Goal: Transaction & Acquisition: Purchase product/service

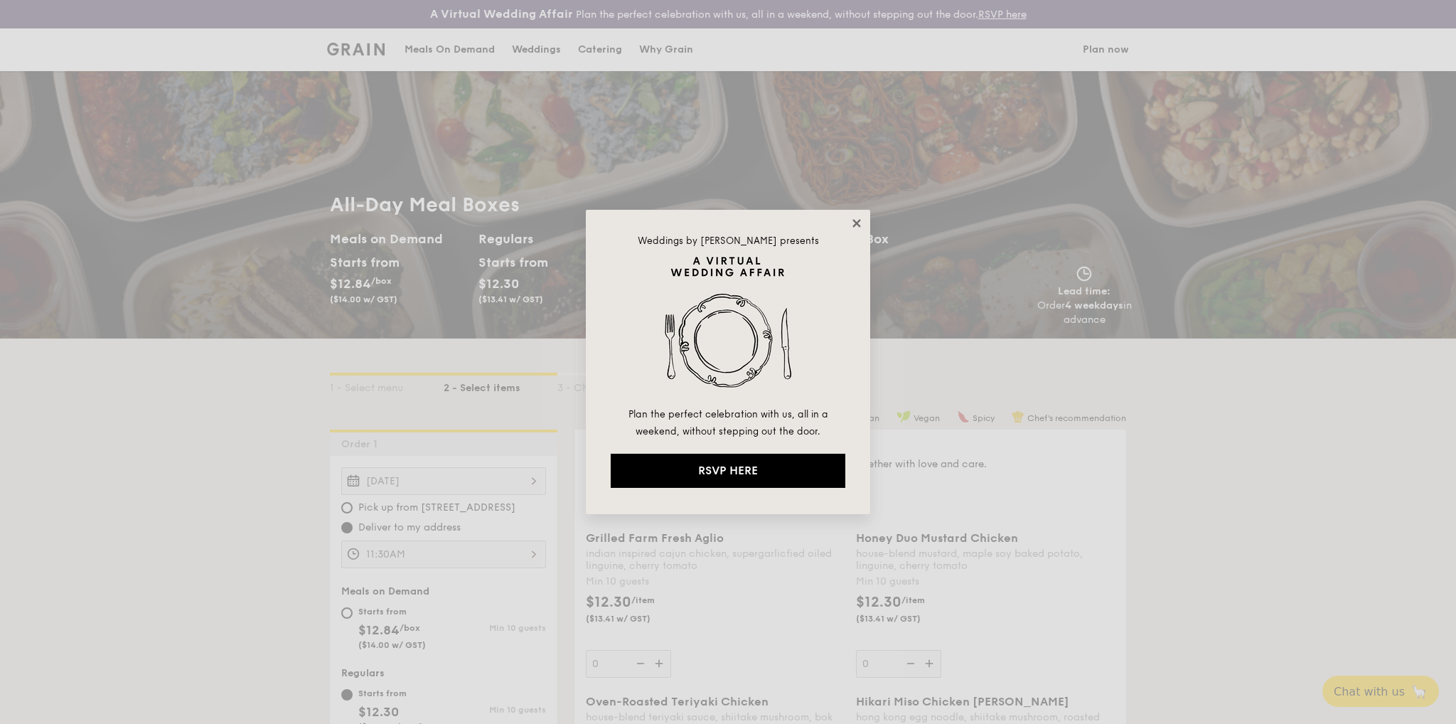
click at [853, 223] on icon at bounding box center [857, 223] width 13 height 13
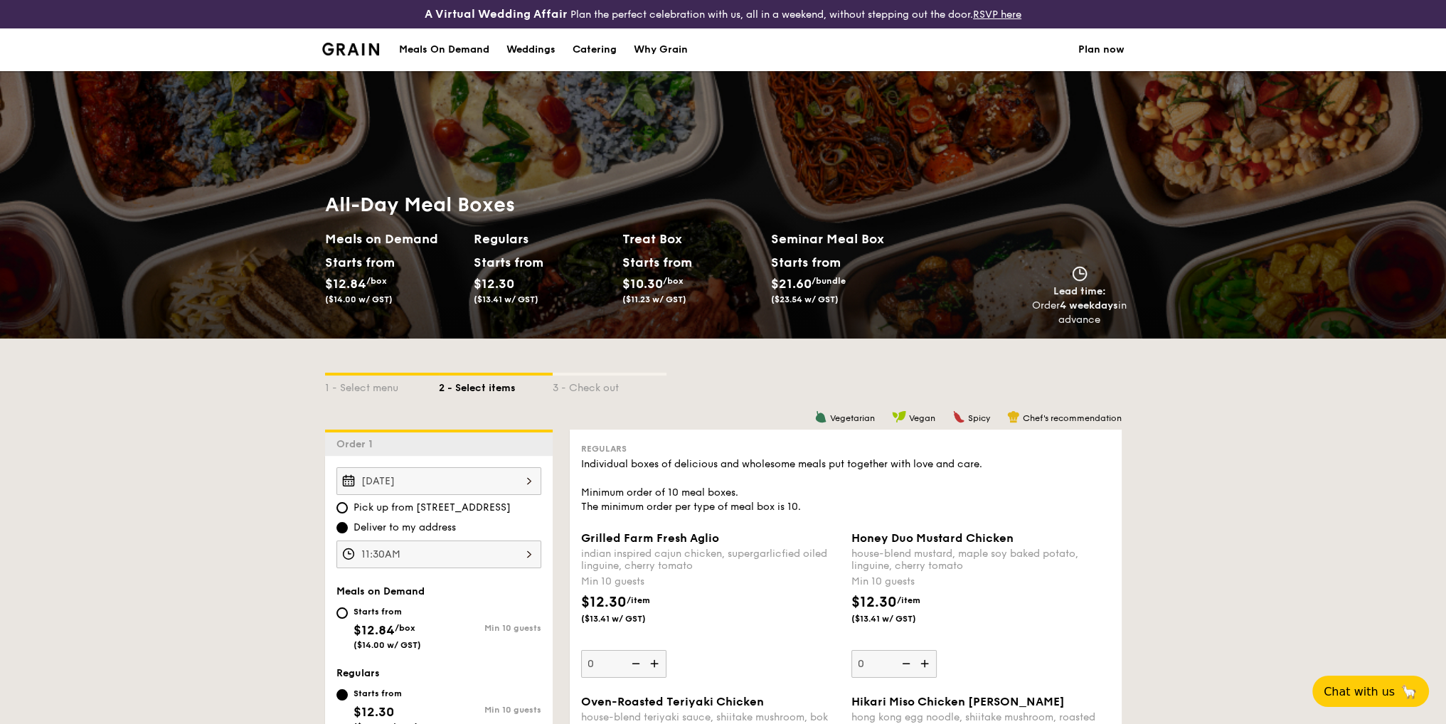
scroll to position [237, 0]
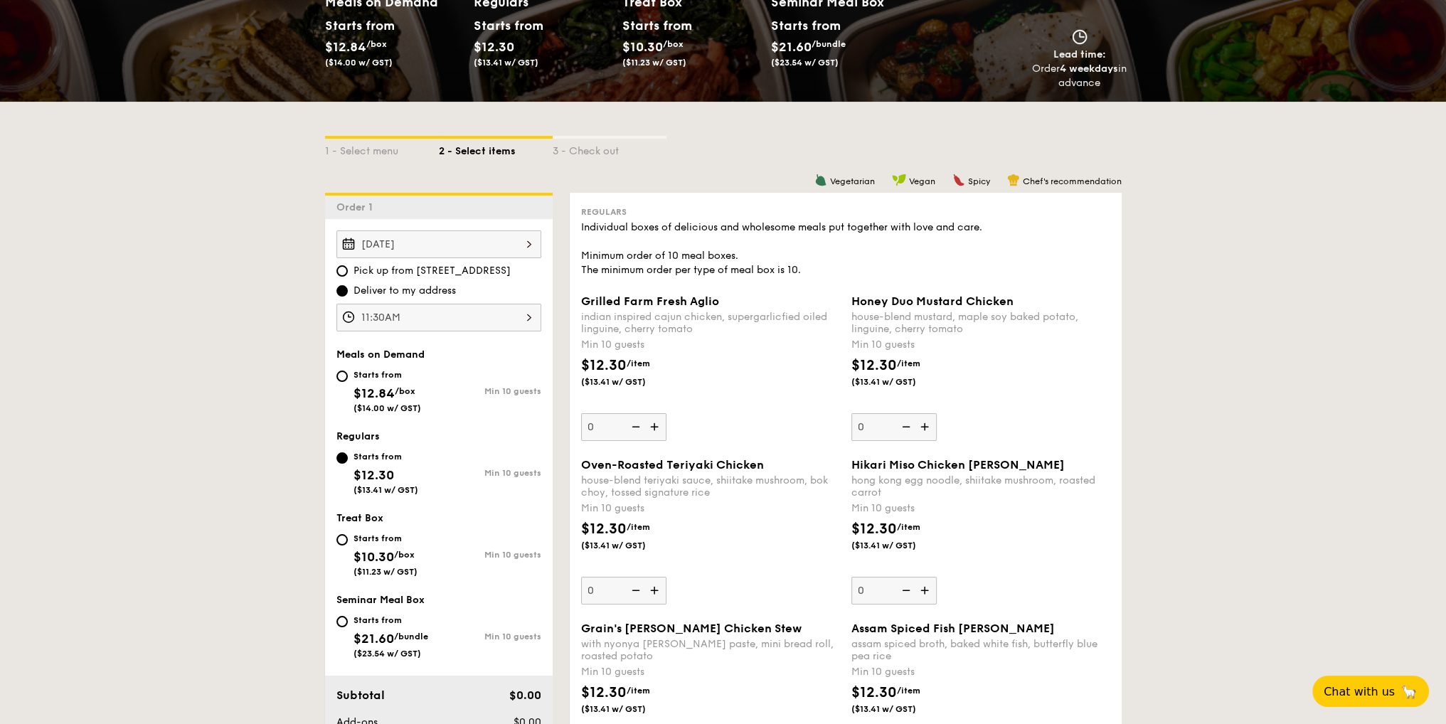
click at [415, 316] on div "11:30AM" at bounding box center [438, 318] width 205 height 28
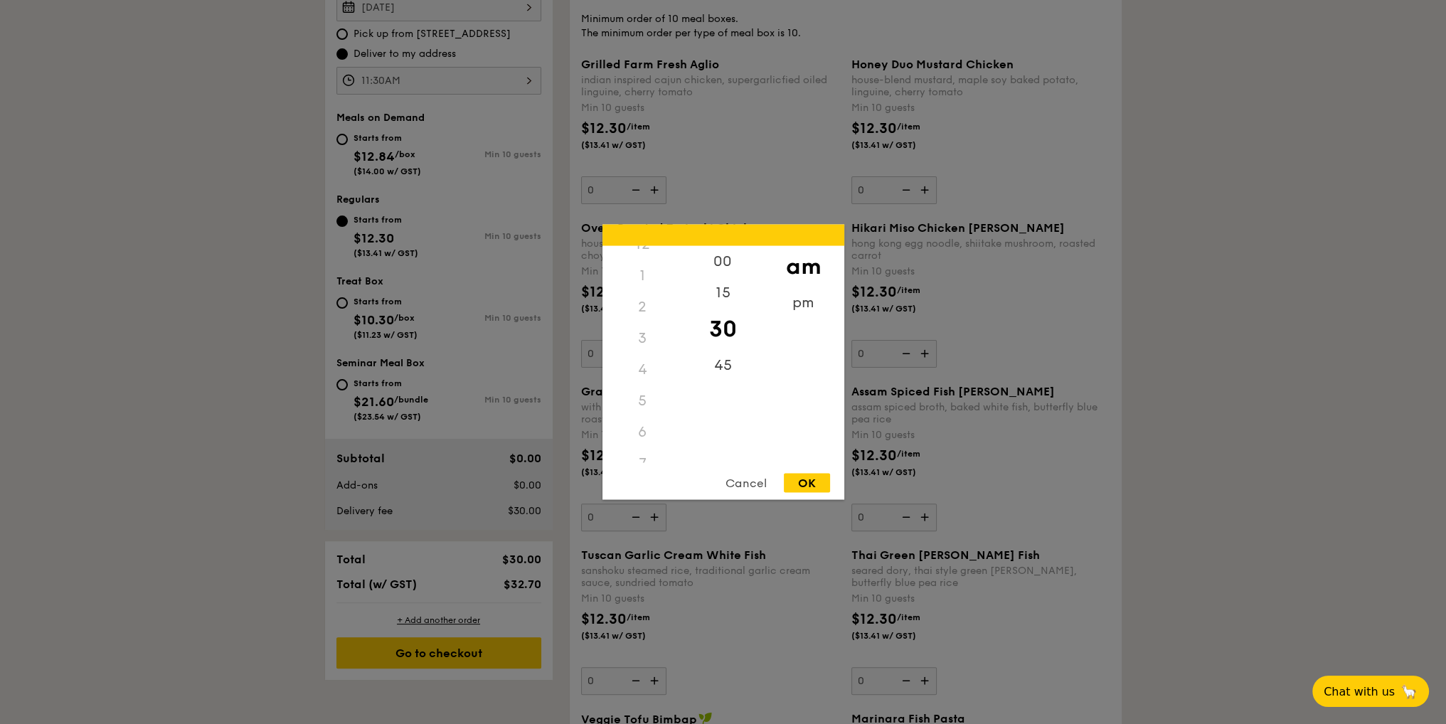
scroll to position [0, 0]
click at [643, 263] on div "12" at bounding box center [642, 261] width 80 height 31
click at [725, 261] on div "00" at bounding box center [723, 266] width 80 height 41
click at [789, 299] on div "pm" at bounding box center [803, 307] width 80 height 41
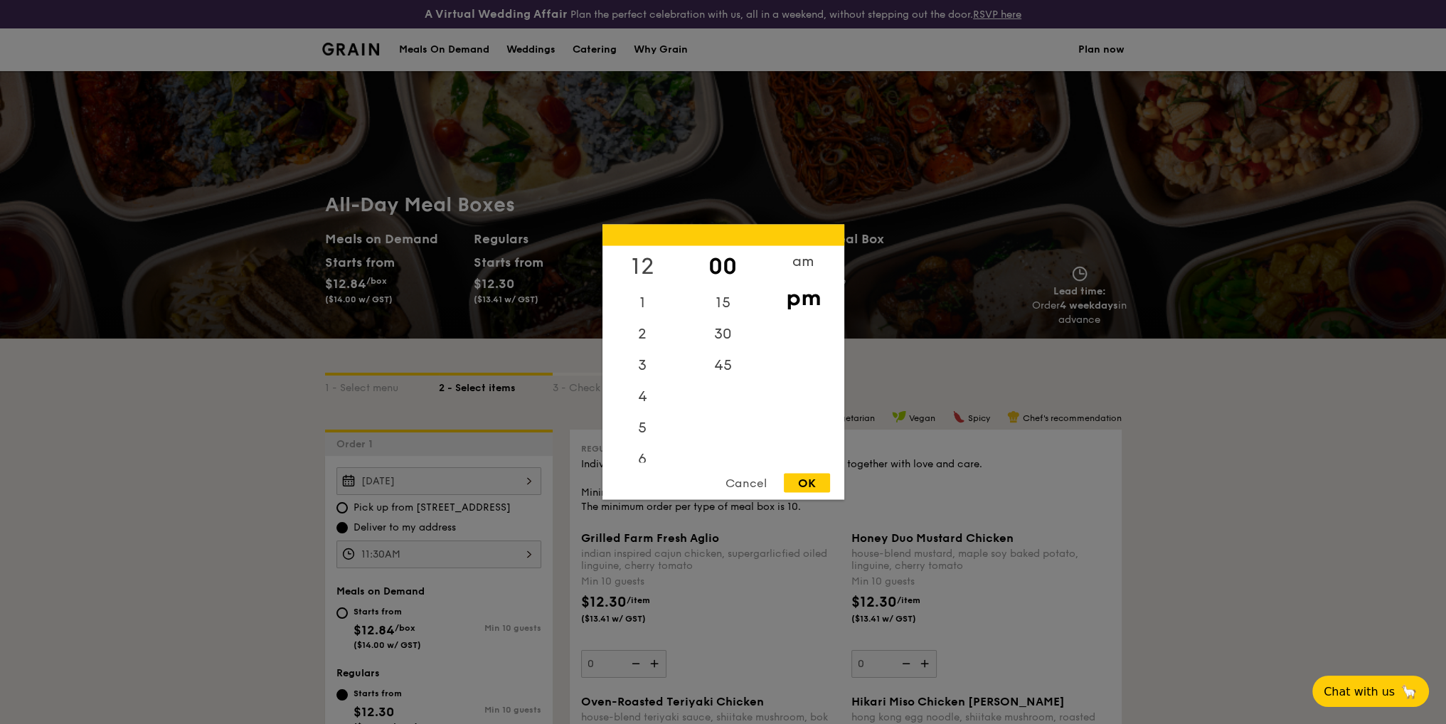
click at [645, 269] on div "12" at bounding box center [642, 266] width 80 height 41
click at [803, 305] on div "pm" at bounding box center [803, 297] width 80 height 41
click at [814, 481] on div "OK" at bounding box center [807, 483] width 46 height 19
type input "12:00PM"
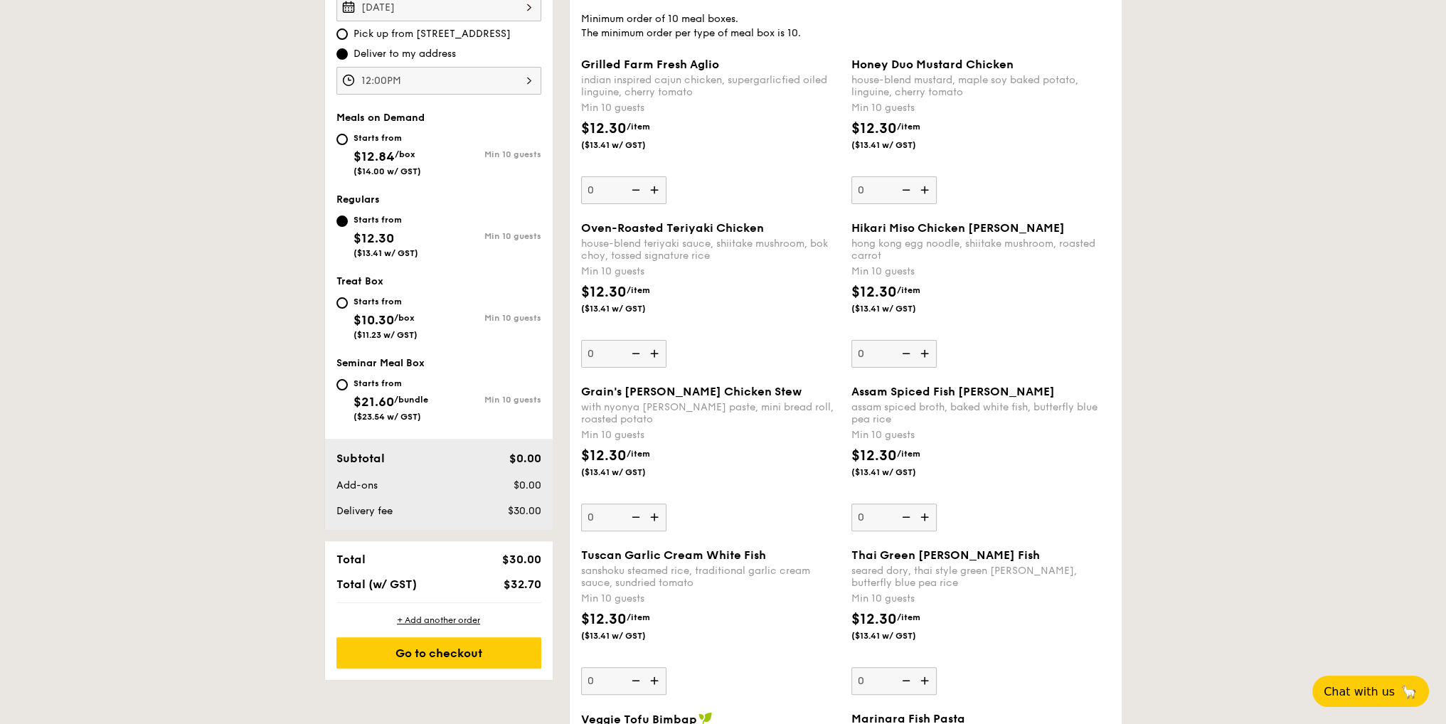
scroll to position [711, 0]
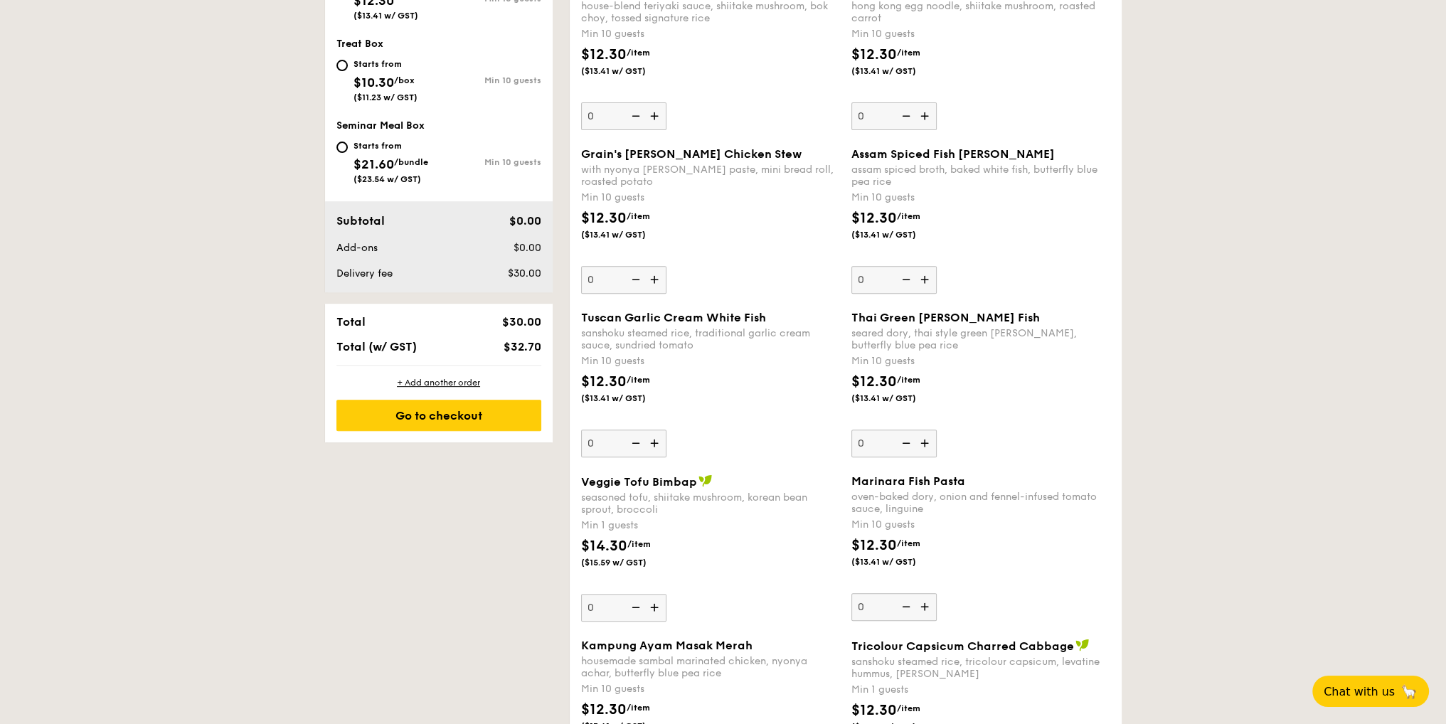
click at [927, 440] on img at bounding box center [925, 443] width 21 height 27
click at [927, 440] on input "0" at bounding box center [893, 444] width 85 height 28
click at [927, 440] on img at bounding box center [925, 443] width 21 height 27
click at [927, 440] on input "10" at bounding box center [893, 444] width 85 height 28
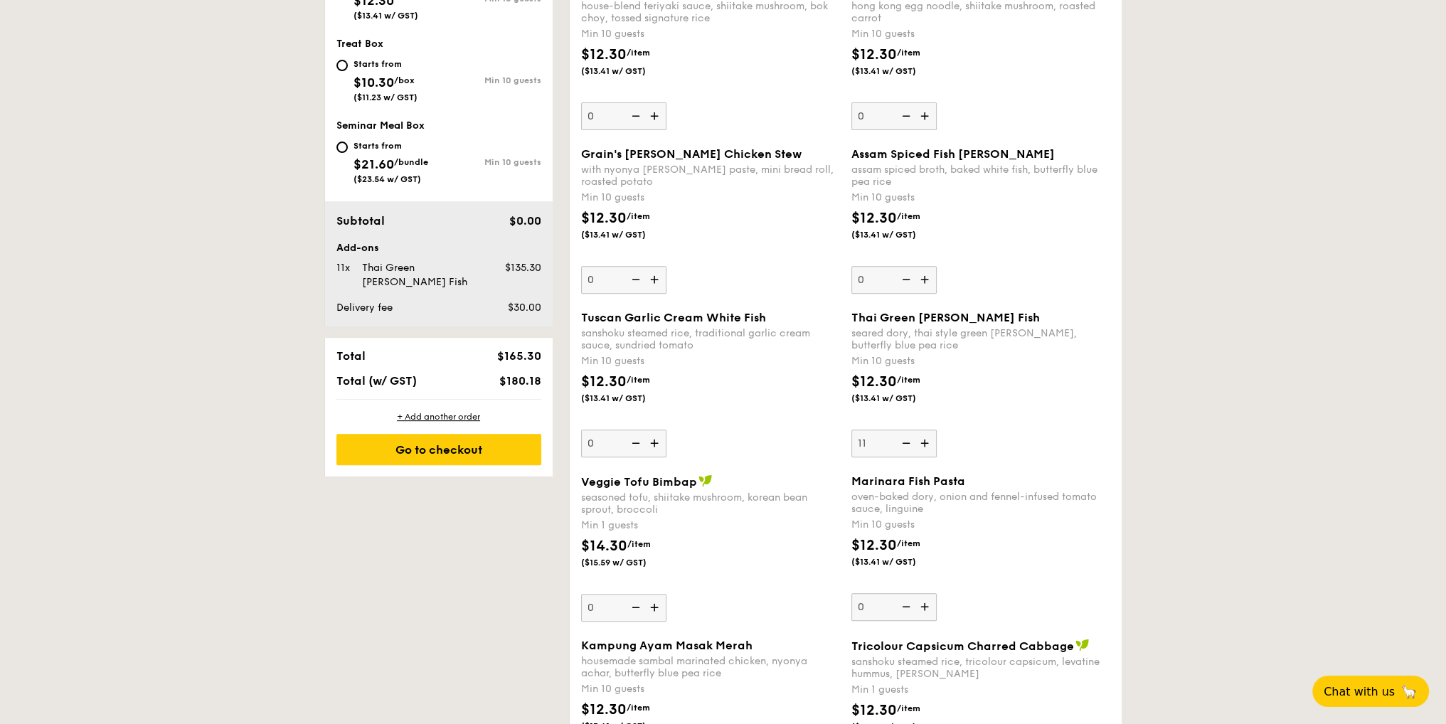
click at [927, 440] on img at bounding box center [925, 443] width 21 height 27
click at [927, 440] on input "11" at bounding box center [893, 444] width 85 height 28
click at [899, 444] on img at bounding box center [904, 443] width 21 height 27
click at [899, 444] on input "12" at bounding box center [893, 444] width 85 height 28
click at [899, 444] on img at bounding box center [904, 443] width 21 height 27
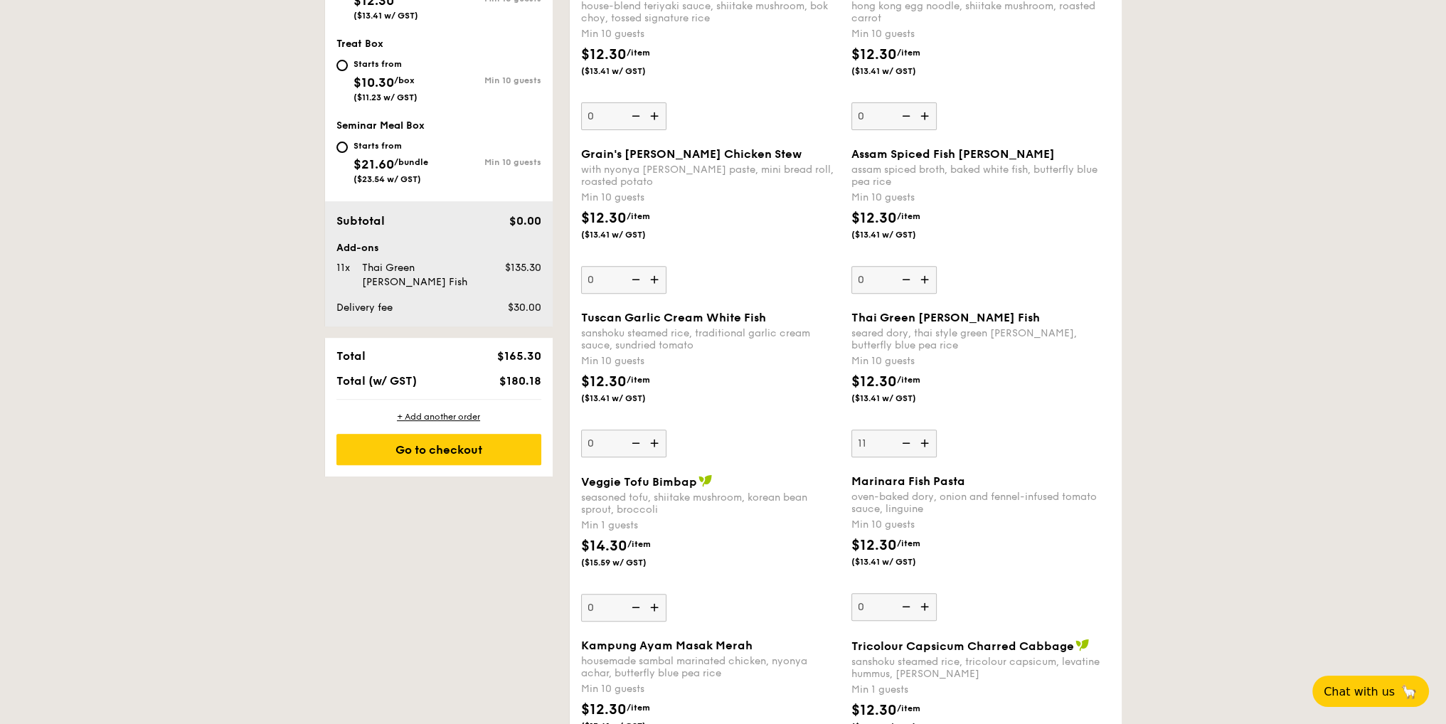
click at [899, 444] on input "11" at bounding box center [893, 444] width 85 height 28
click at [899, 444] on img at bounding box center [904, 443] width 21 height 27
click at [899, 444] on input "10" at bounding box center [893, 444] width 85 height 28
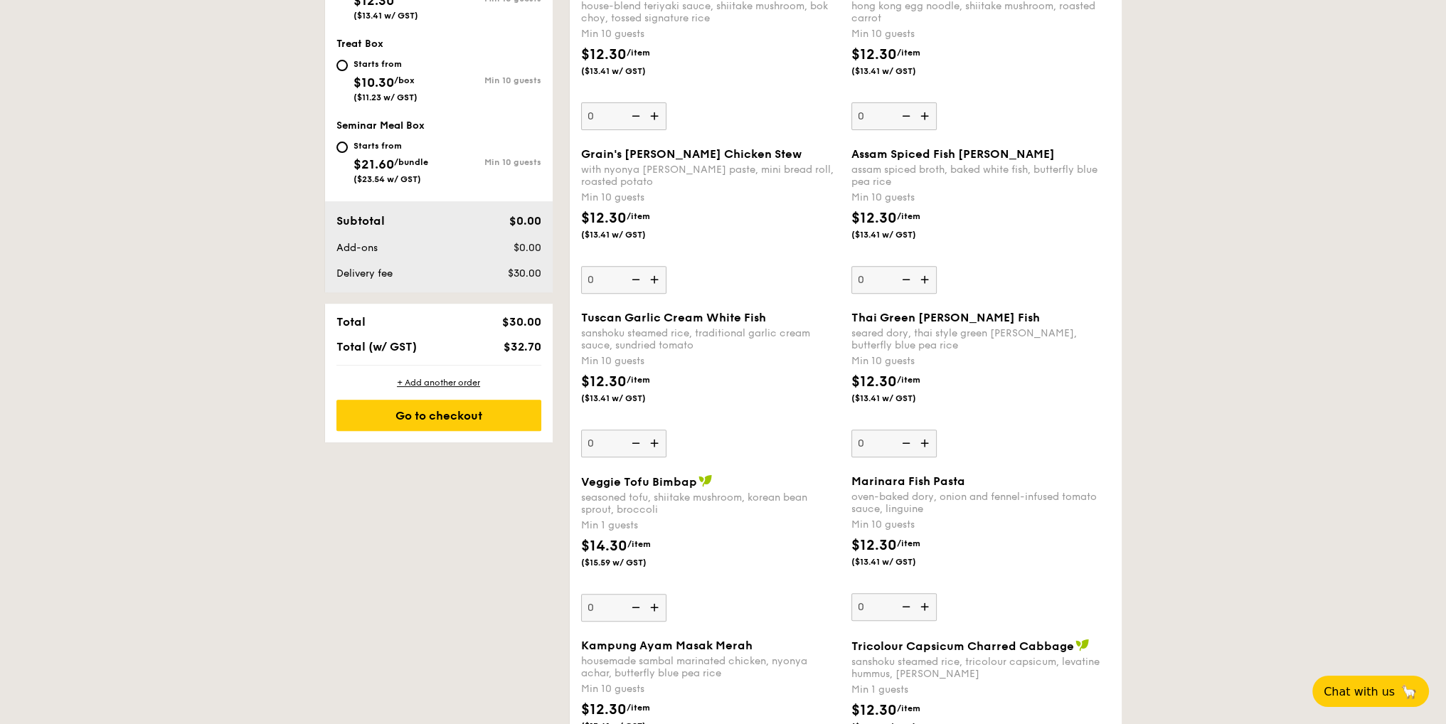
click at [899, 444] on img at bounding box center [904, 443] width 21 height 27
click at [899, 444] on input "0" at bounding box center [893, 444] width 85 height 28
click at [873, 432] on input "0" at bounding box center [893, 444] width 85 height 28
click at [1001, 386] on div "$12.30 /item ($13.41 w/ GST)" at bounding box center [981, 396] width 270 height 50
click at [937, 430] on input "10" at bounding box center [893, 444] width 85 height 28
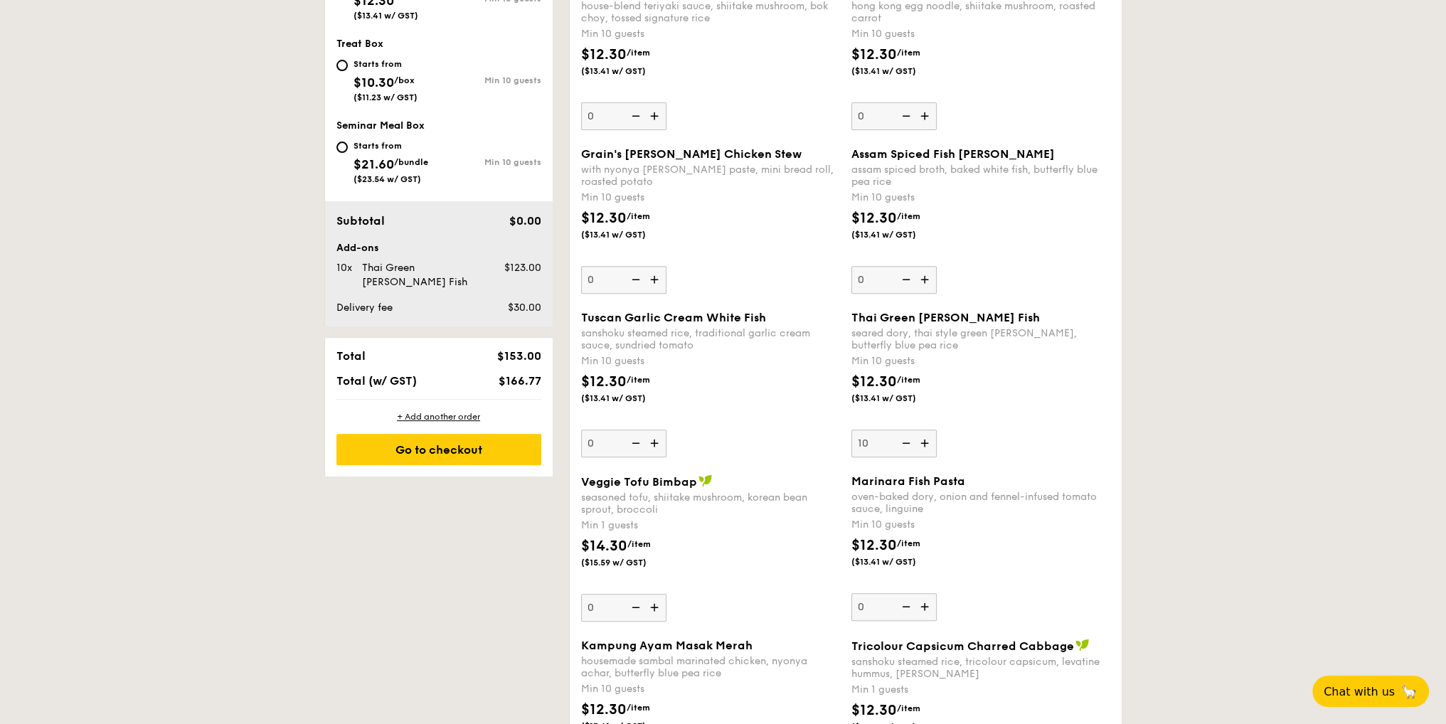
click at [873, 440] on input "10" at bounding box center [893, 444] width 85 height 28
type input "1"
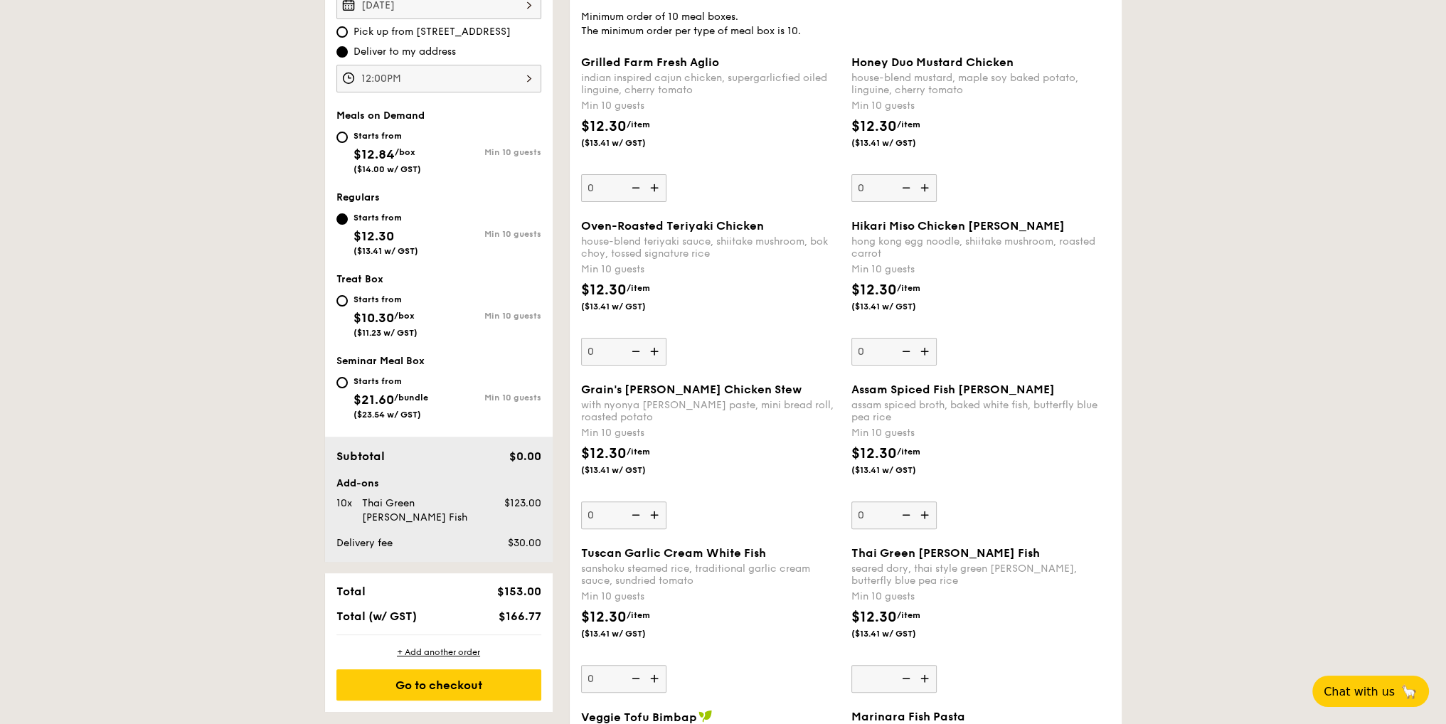
scroll to position [474, 0]
type input "0"
click at [656, 353] on img at bounding box center [655, 353] width 21 height 27
click at [656, 353] on input "0" at bounding box center [623, 354] width 85 height 28
type input "10"
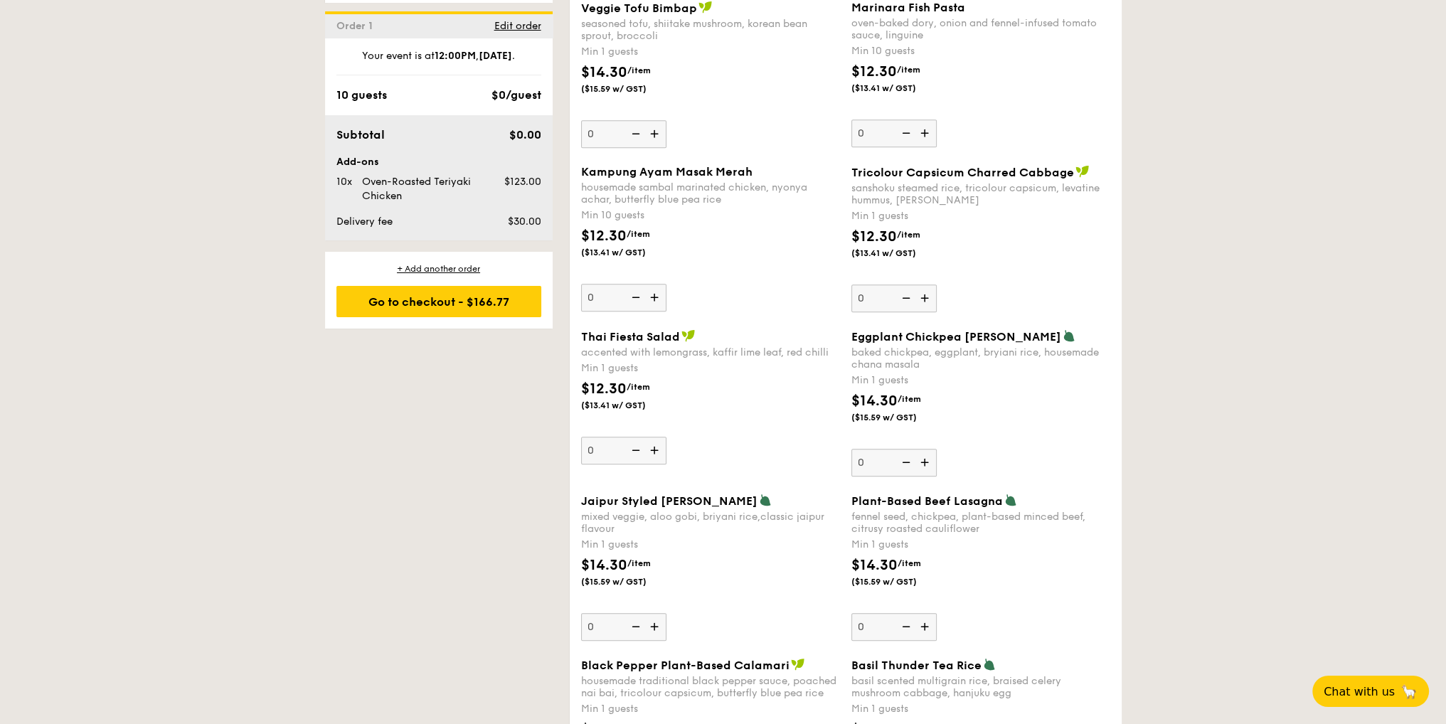
scroll to position [1422, 0]
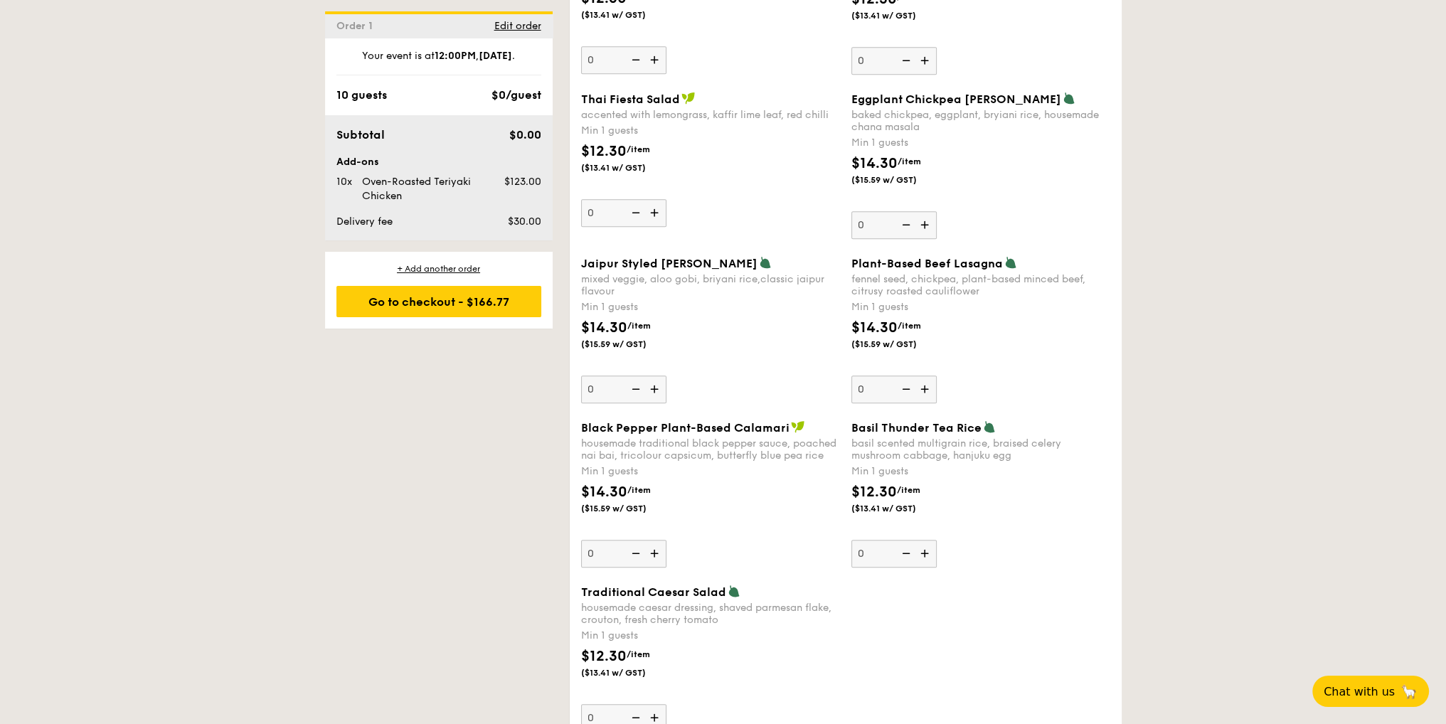
click at [922, 224] on img at bounding box center [925, 224] width 21 height 27
click at [922, 224] on input "0" at bounding box center [893, 225] width 85 height 28
type input "1"
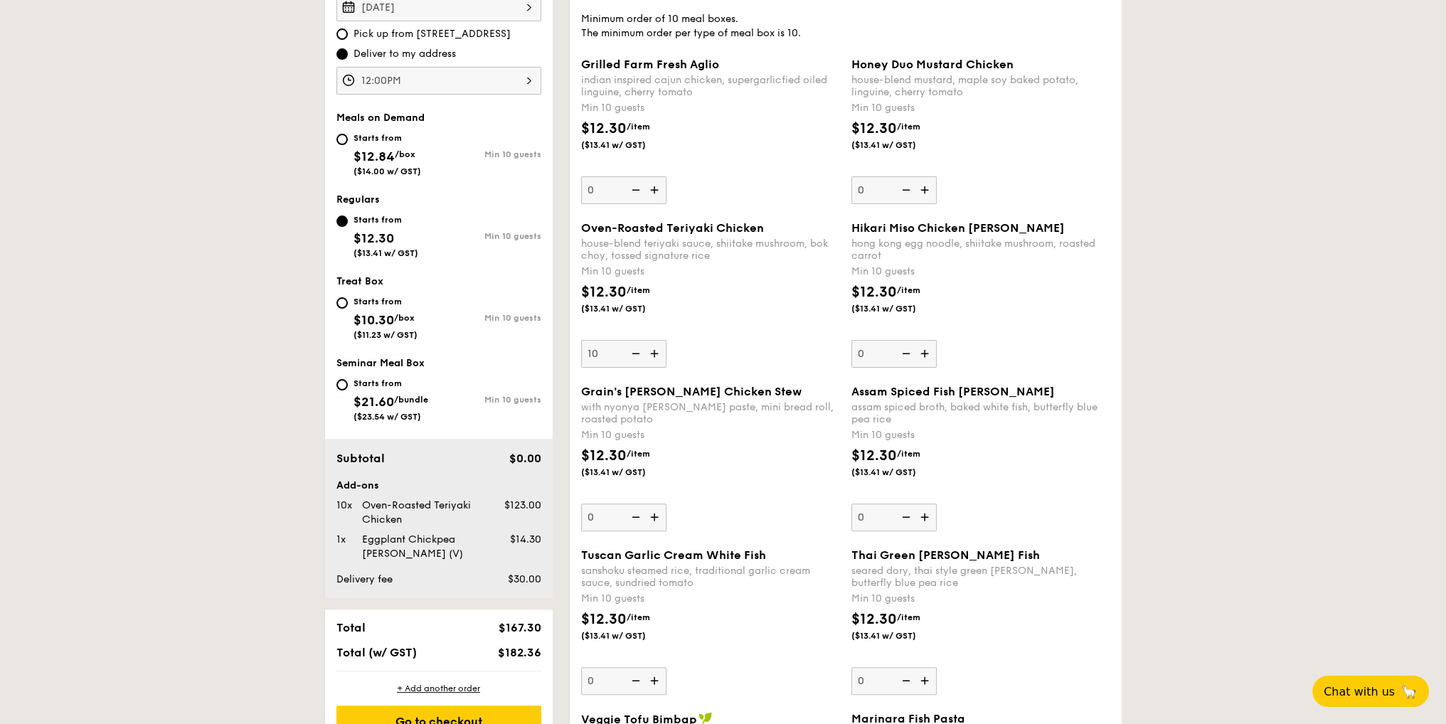
scroll to position [237, 0]
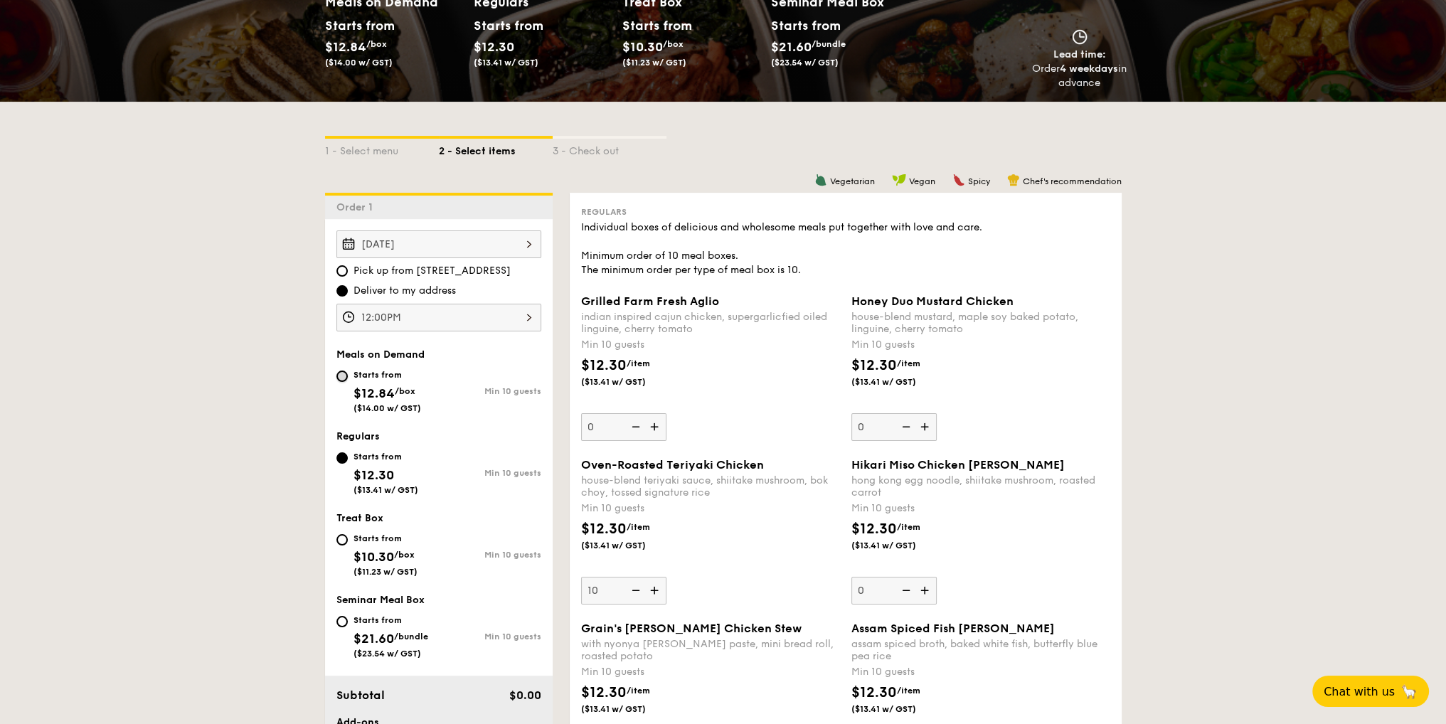
click at [343, 376] on input "Starts from $12.84 /box ($14.00 w/ GST) Min 10 guests" at bounding box center [341, 376] width 11 height 11
radio input "true"
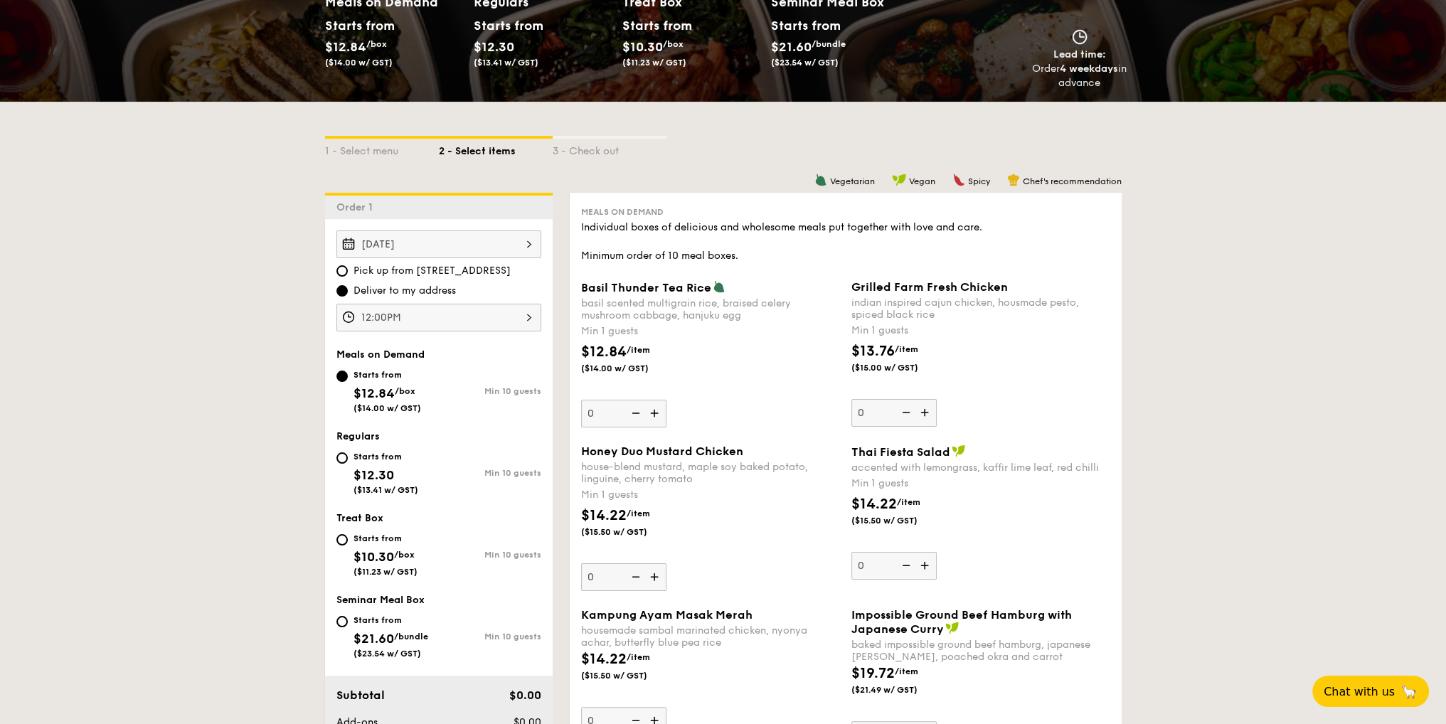
click at [348, 449] on div "Starts from $12.30 ($13.41 w/ GST)" at bounding box center [387, 471] width 102 height 47
click at [348, 452] on input "Starts from $12.30 ($13.41 w/ GST) Min 10 guests" at bounding box center [341, 457] width 11 height 11
radio input "true"
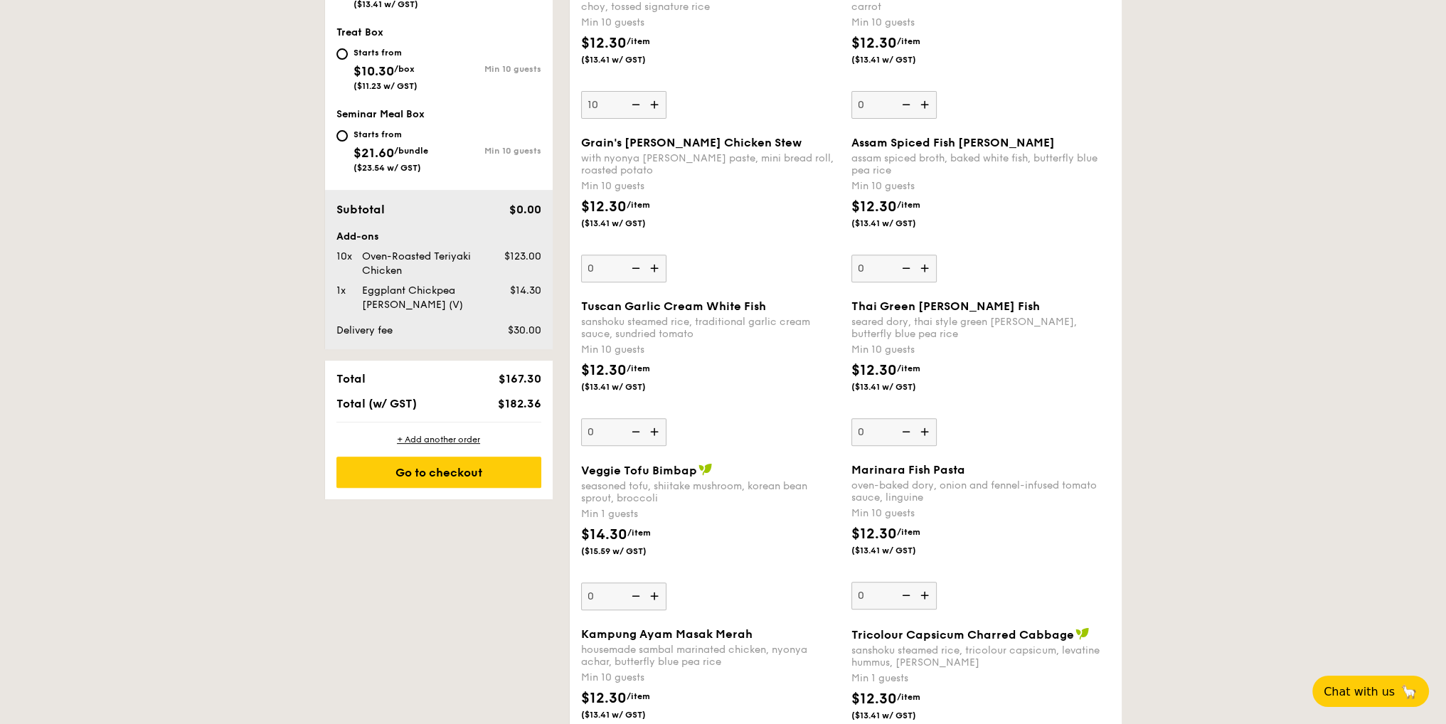
scroll to position [711, 0]
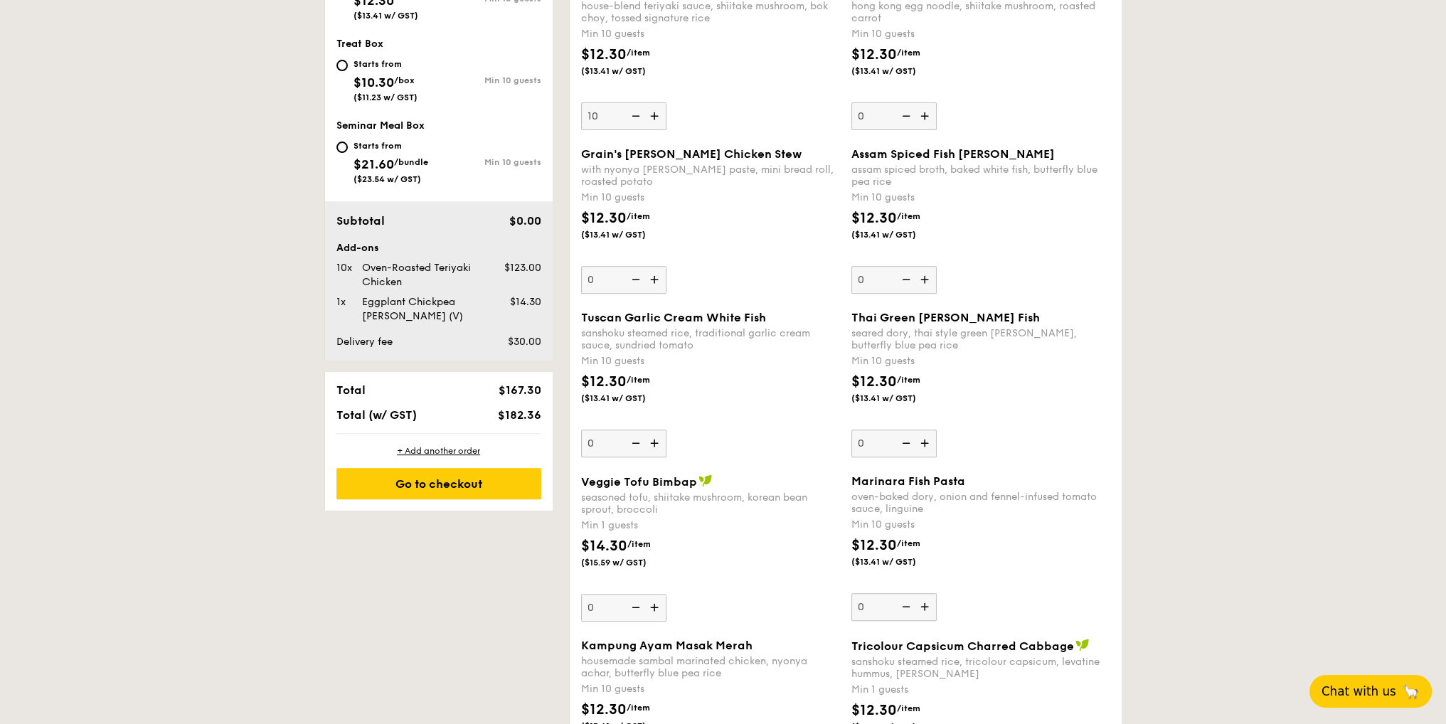
click at [1385, 691] on span "Chat with us" at bounding box center [1358, 691] width 75 height 14
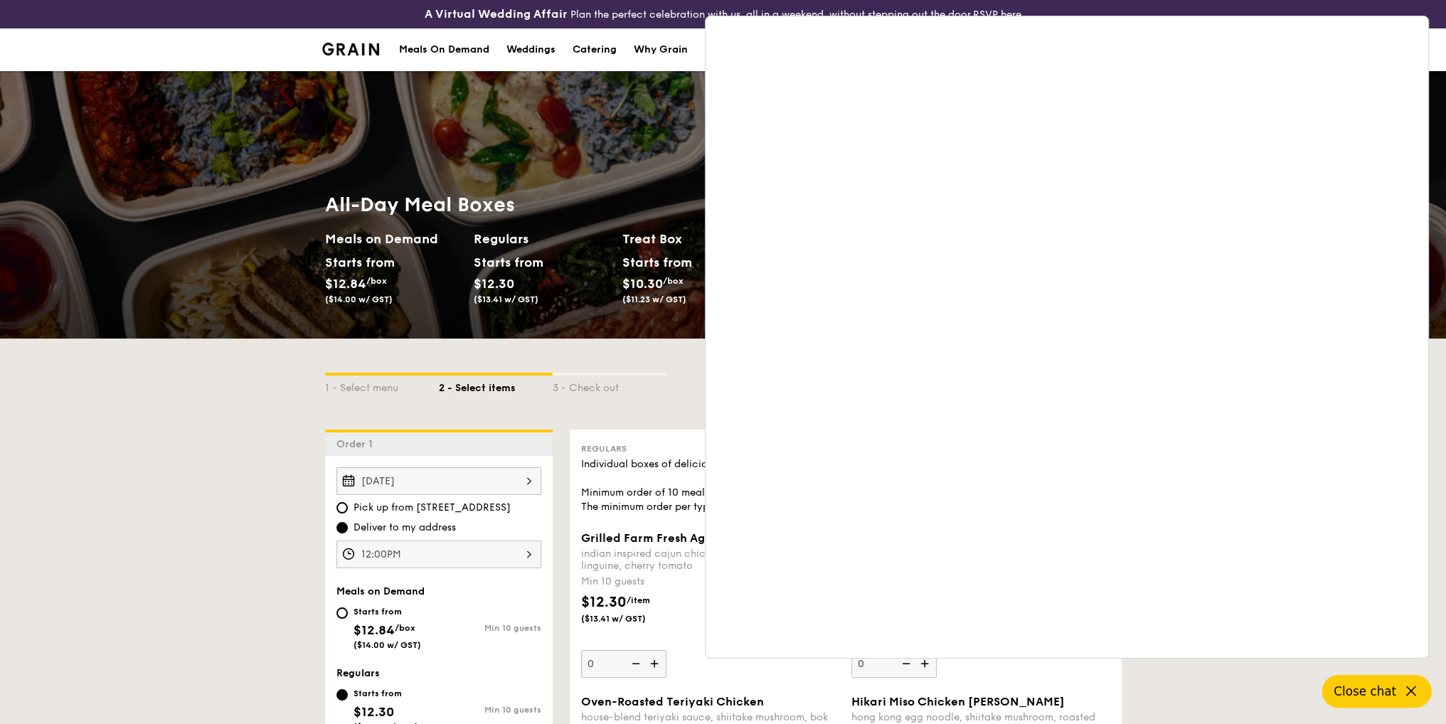
scroll to position [237, 0]
